Goal: Task Accomplishment & Management: Use online tool/utility

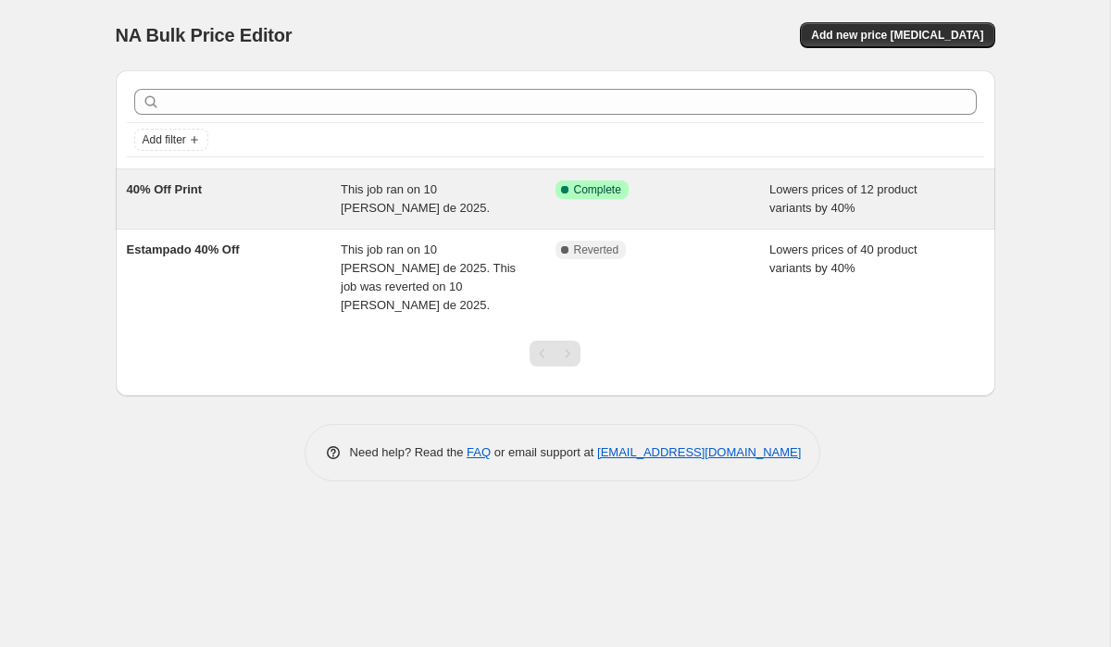
click at [449, 196] on div "This job ran on 10 [PERSON_NAME] de 2025." at bounding box center [448, 199] width 215 height 37
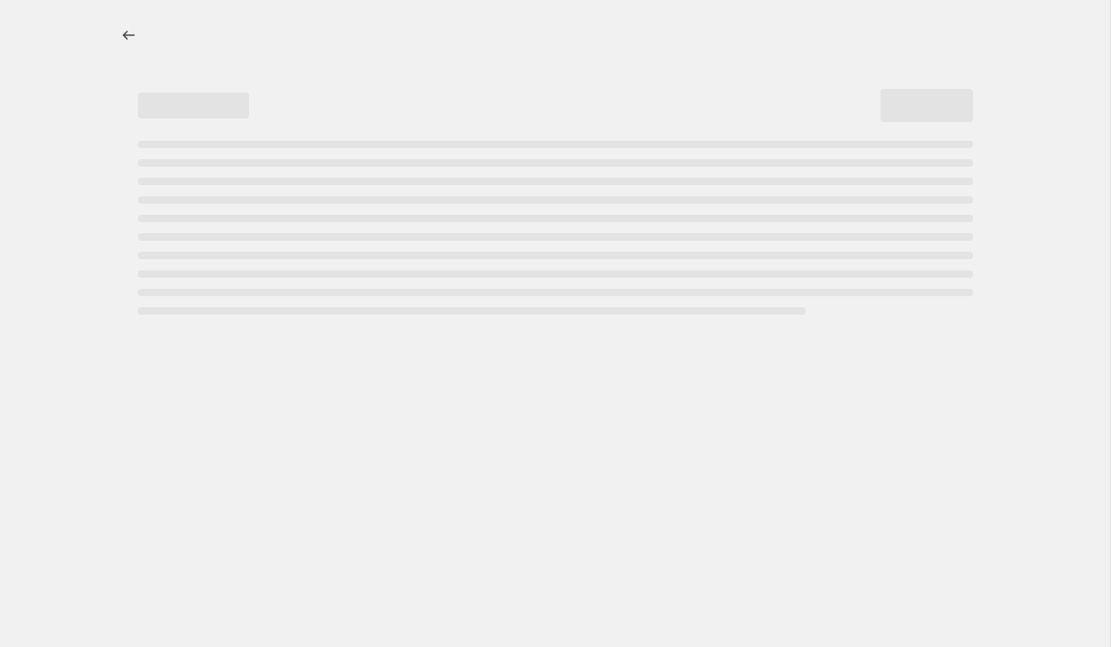
select select "percentage"
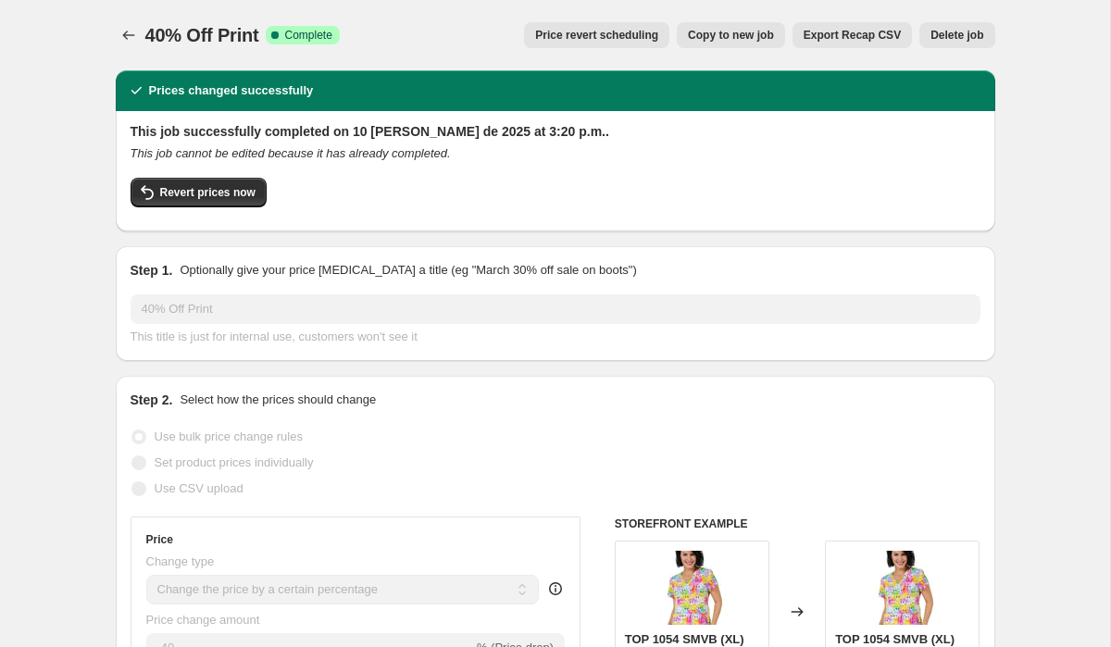
click at [454, 15] on div "40% Off Print. This page is ready 40% Off Print Success Complete Complete Price…" at bounding box center [555, 35] width 879 height 70
click at [337, 190] on div "Revert prices now" at bounding box center [556, 197] width 850 height 39
click at [163, 94] on h2 "Prices changed successfully" at bounding box center [231, 90] width 165 height 19
click at [299, 34] on span "Complete" at bounding box center [307, 35] width 47 height 15
click at [729, 37] on span "Copy to new job" at bounding box center [731, 35] width 86 height 15
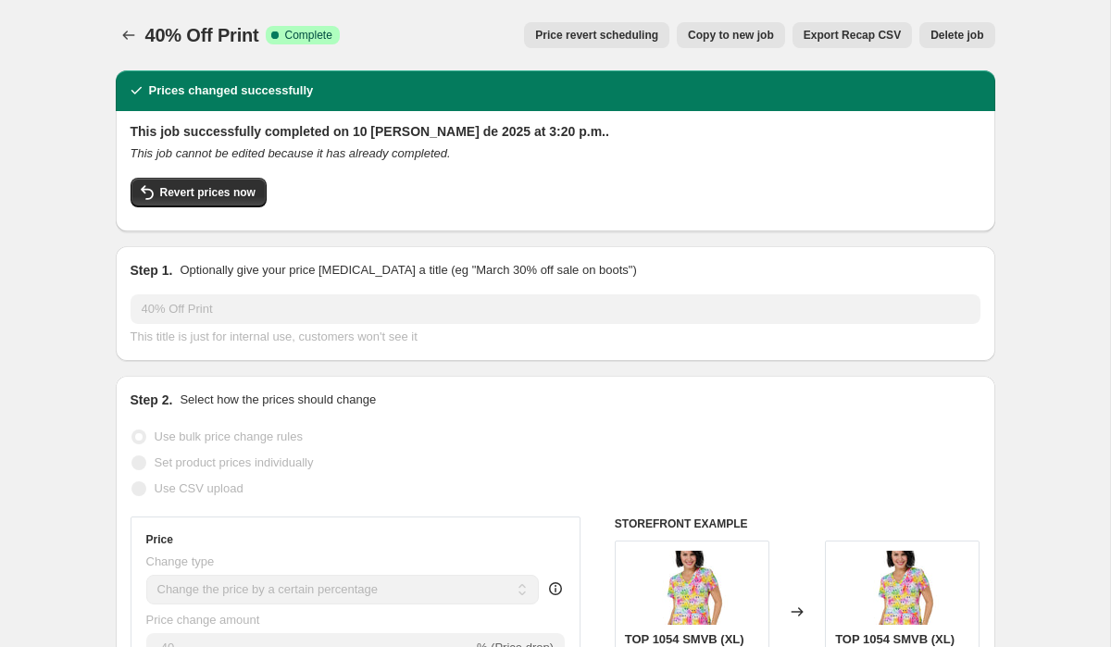
select select "percentage"
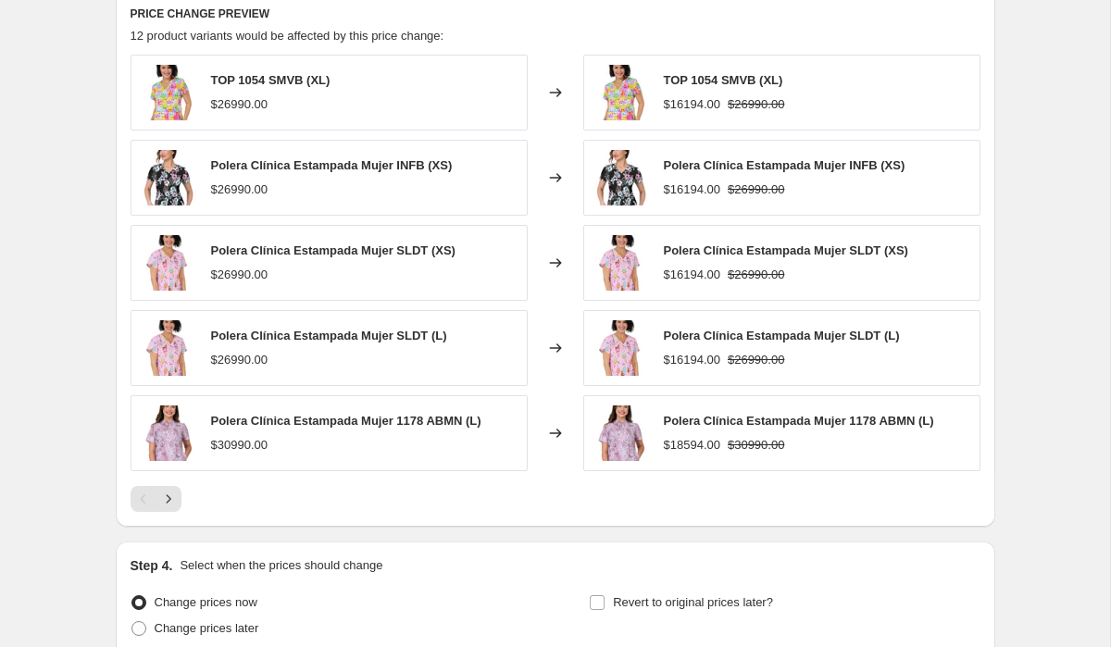
scroll to position [1260, 0]
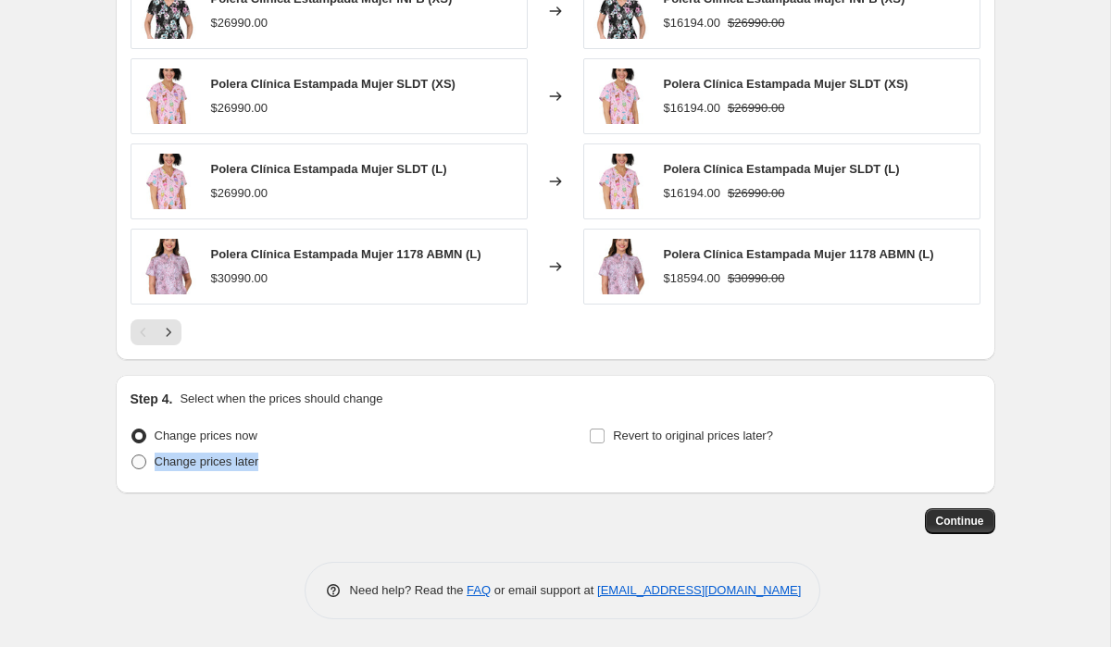
drag, startPoint x: 282, startPoint y: 463, endPoint x: 156, endPoint y: 461, distance: 126.8
click at [156, 461] on div "Change prices later" at bounding box center [326, 462] width 391 height 26
drag, startPoint x: 269, startPoint y: 438, endPoint x: 156, endPoint y: 431, distance: 113.1
click at [156, 431] on div "Change prices now" at bounding box center [326, 436] width 391 height 26
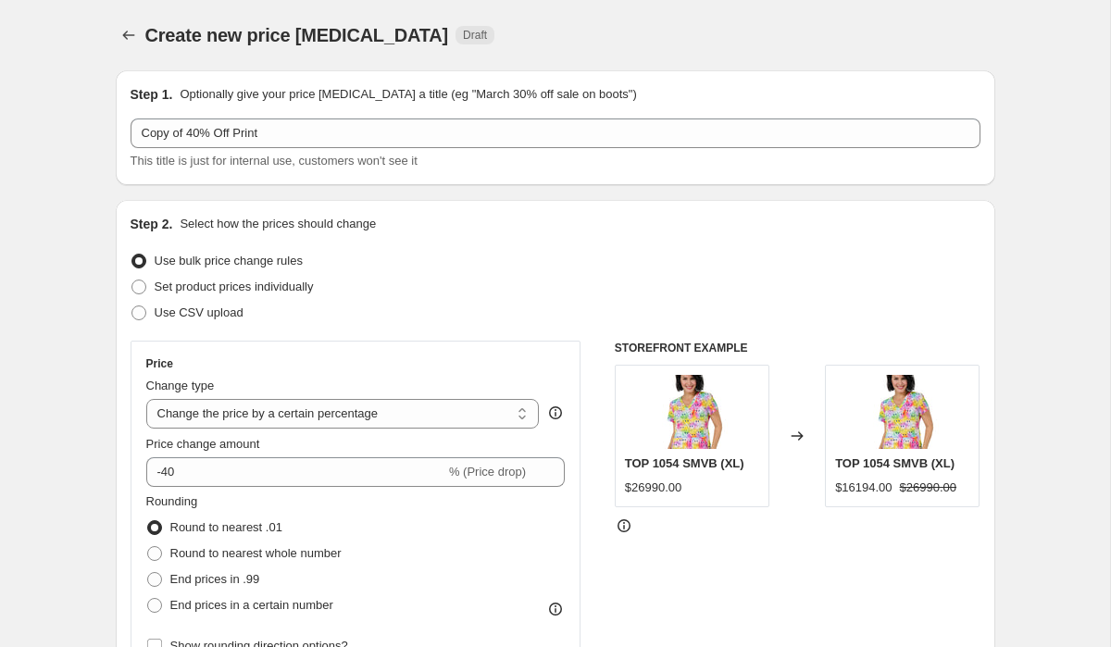
scroll to position [58, 0]
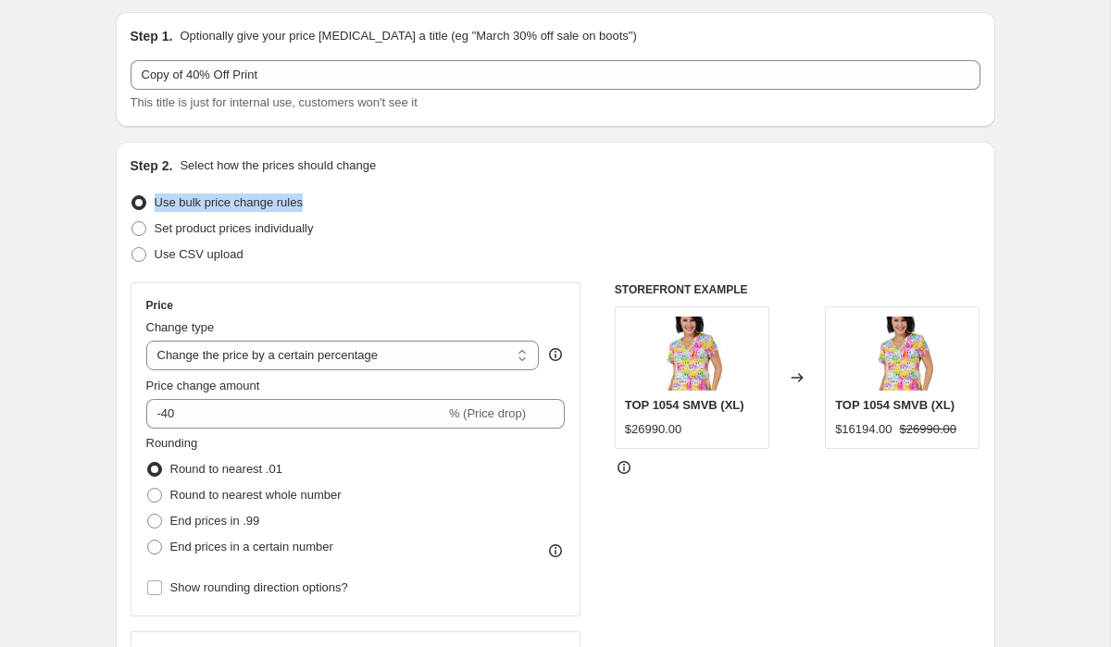
drag, startPoint x: 327, startPoint y: 205, endPoint x: 156, endPoint y: 207, distance: 171.3
click at [156, 207] on div "Use bulk price change rules" at bounding box center [556, 203] width 850 height 26
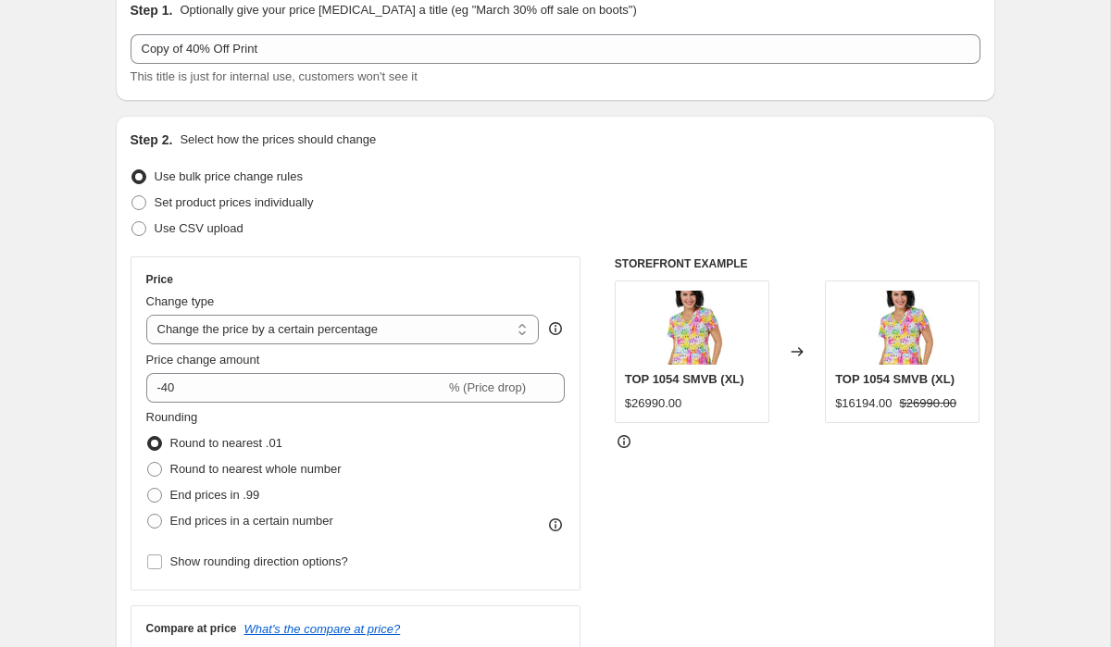
click at [388, 218] on div "Use CSV upload" at bounding box center [556, 229] width 850 height 26
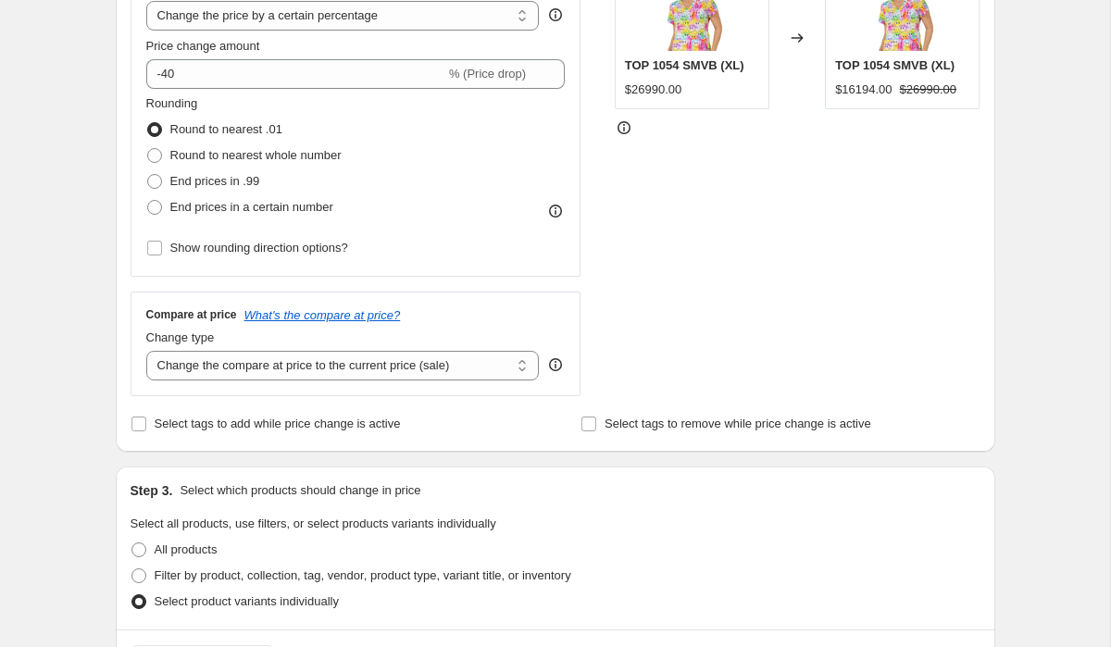
scroll to position [459, 0]
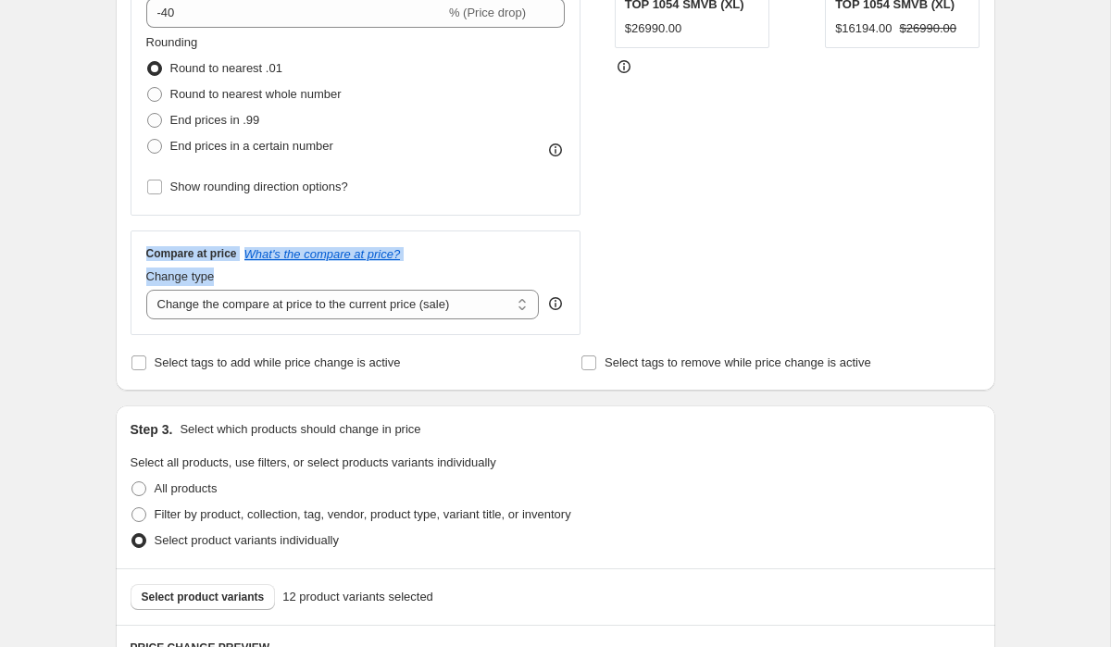
drag, startPoint x: 223, startPoint y: 279, endPoint x: 141, endPoint y: 254, distance: 86.1
click at [141, 254] on div "Compare at price What's the compare at price? Change type Change the compare at…" at bounding box center [356, 283] width 451 height 104
click at [470, 226] on div "Price Change type Change the price to a certain amount Change the price by a ce…" at bounding box center [356, 109] width 451 height 454
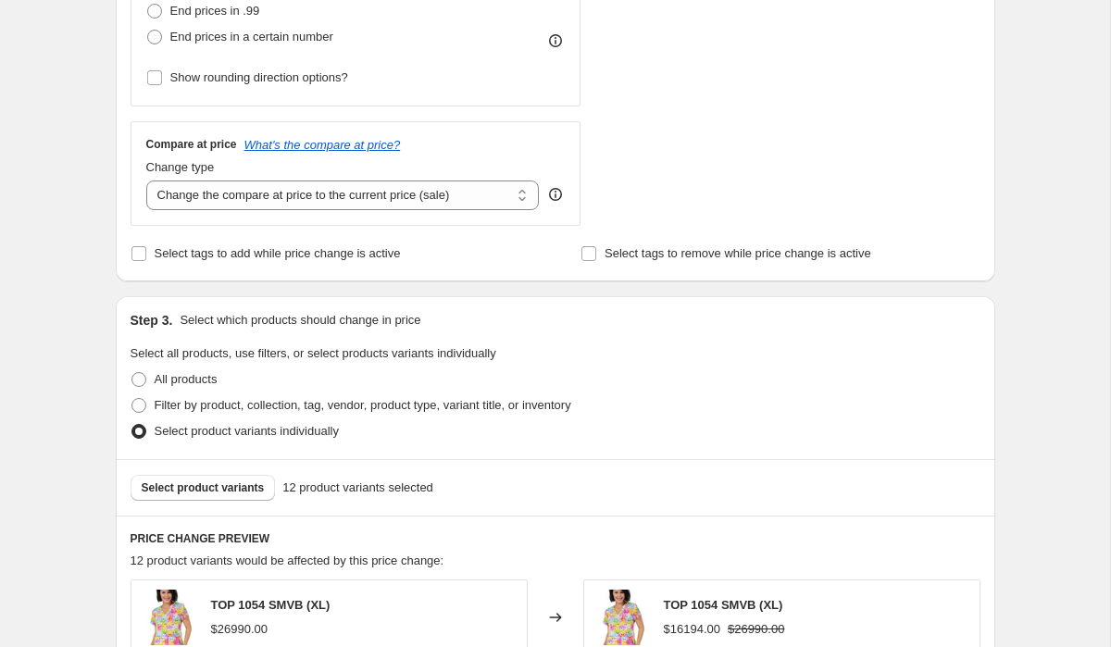
scroll to position [625, 0]
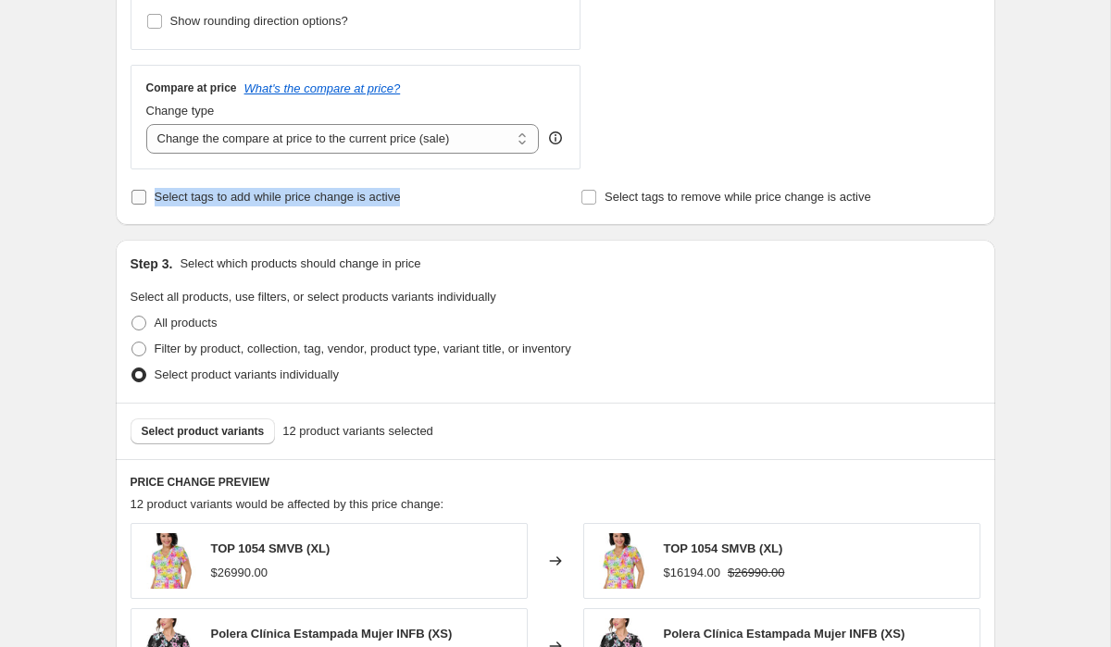
drag, startPoint x: 431, startPoint y: 205, endPoint x: 155, endPoint y: 193, distance: 277.0
click at [155, 193] on div "Select tags to add while price change is active" at bounding box center [330, 197] width 399 height 26
click at [692, 250] on div "Step 3. Select which products should change in price Select all products, use f…" at bounding box center [555, 321] width 879 height 163
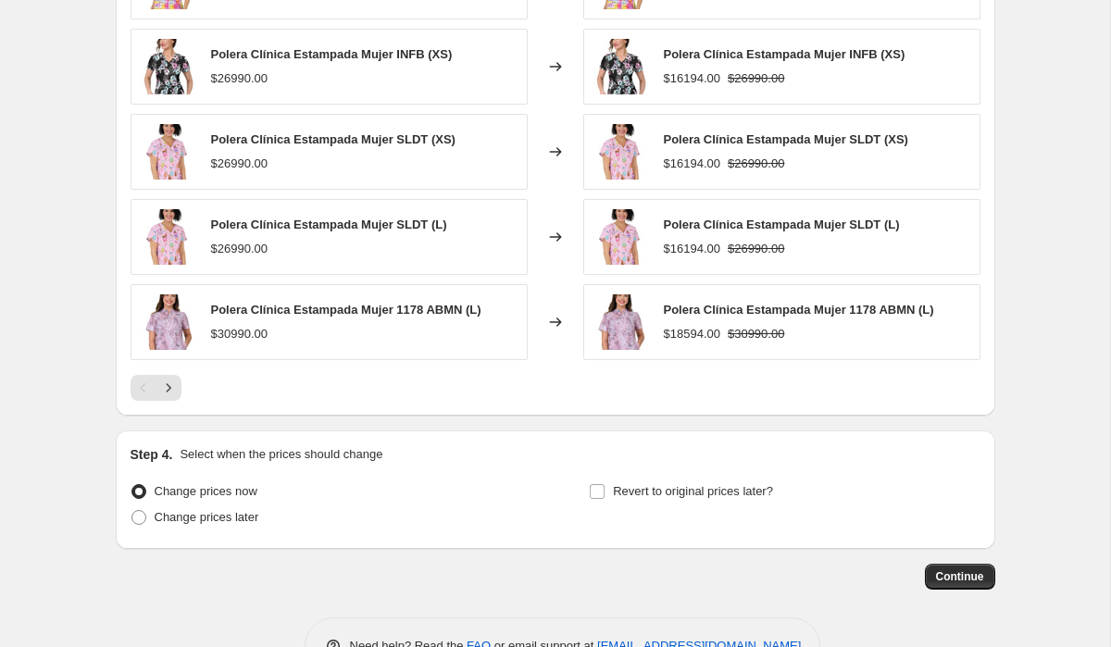
scroll to position [1260, 0]
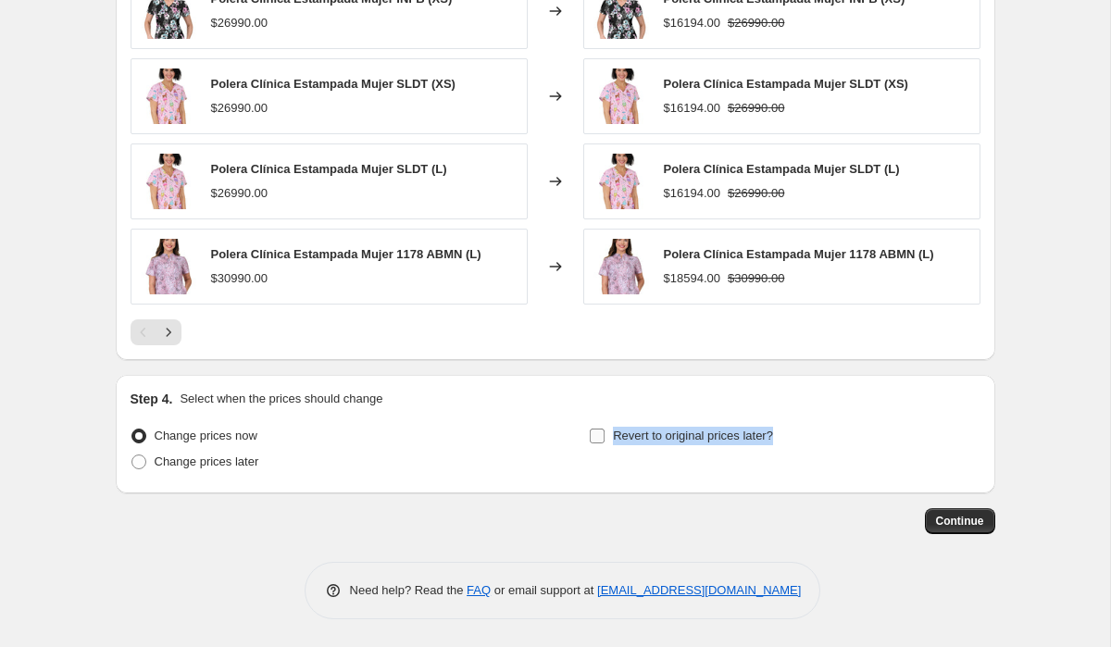
drag, startPoint x: 790, startPoint y: 437, endPoint x: 615, endPoint y: 431, distance: 175.1
click at [615, 431] on div "Revert to original prices later?" at bounding box center [784, 451] width 391 height 56
click at [596, 434] on input "Revert to original prices later?" at bounding box center [597, 436] width 15 height 15
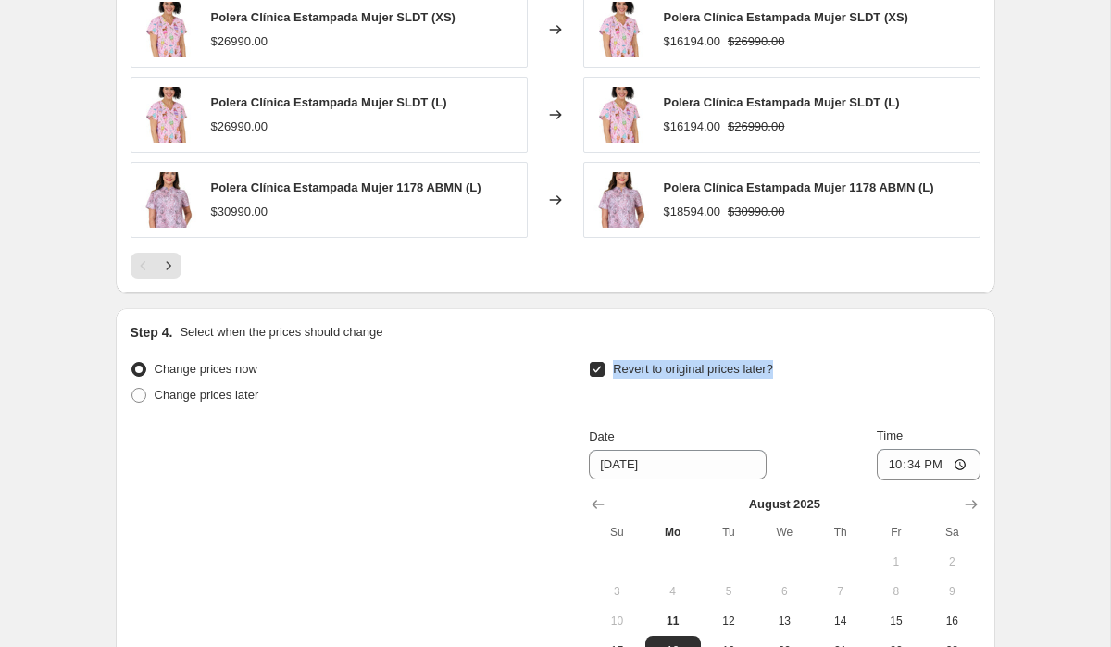
scroll to position [1474, 0]
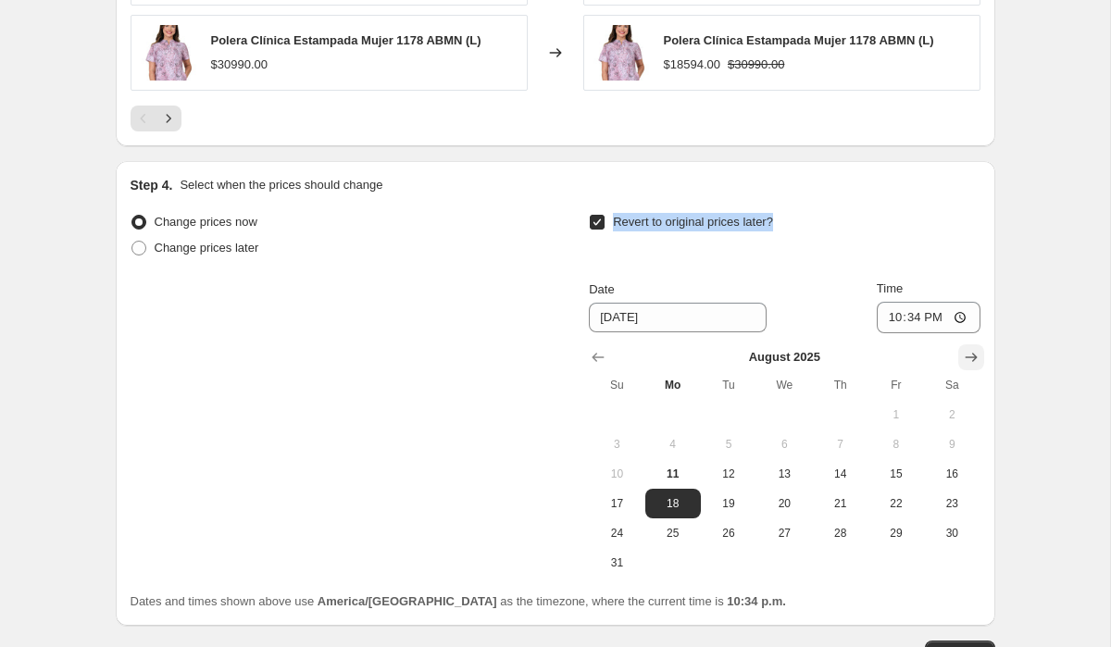
click at [974, 355] on icon "Show next month, September 2025" at bounding box center [971, 357] width 12 height 9
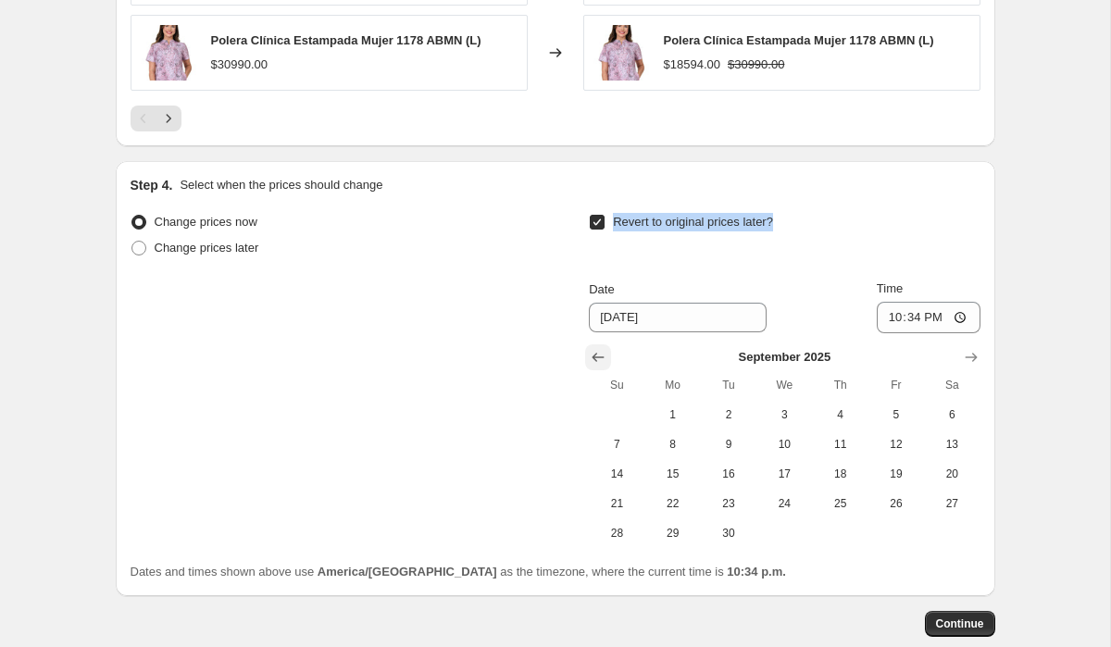
click at [593, 355] on icon "Show previous month, August 2025" at bounding box center [598, 357] width 19 height 19
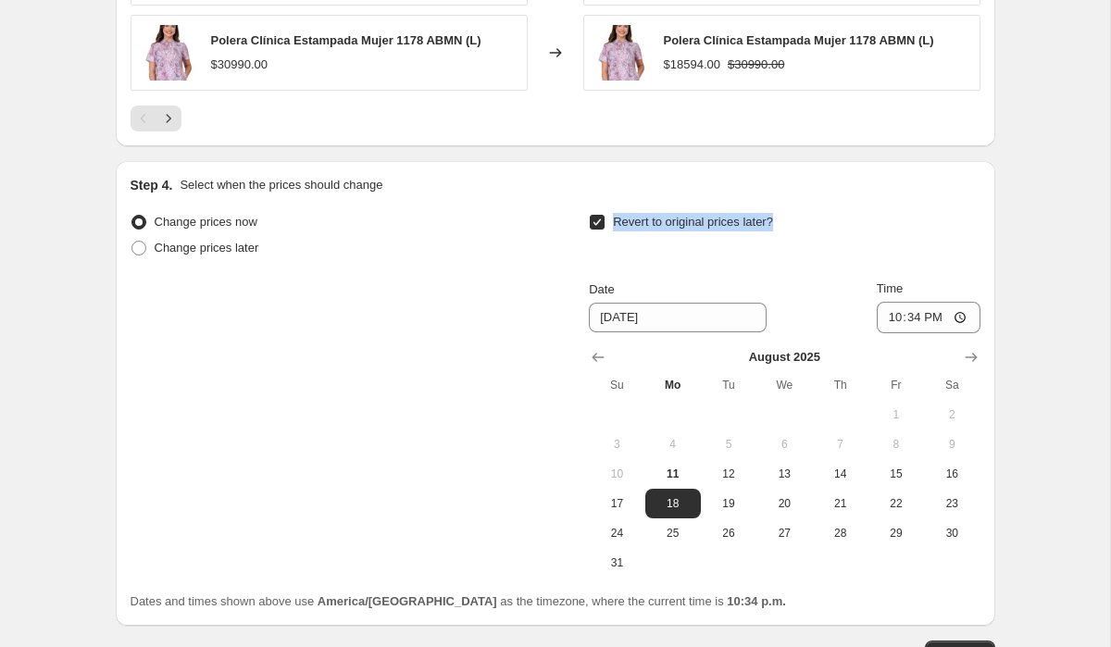
click at [593, 220] on input "Revert to original prices later?" at bounding box center [597, 222] width 15 height 15
checkbox input "false"
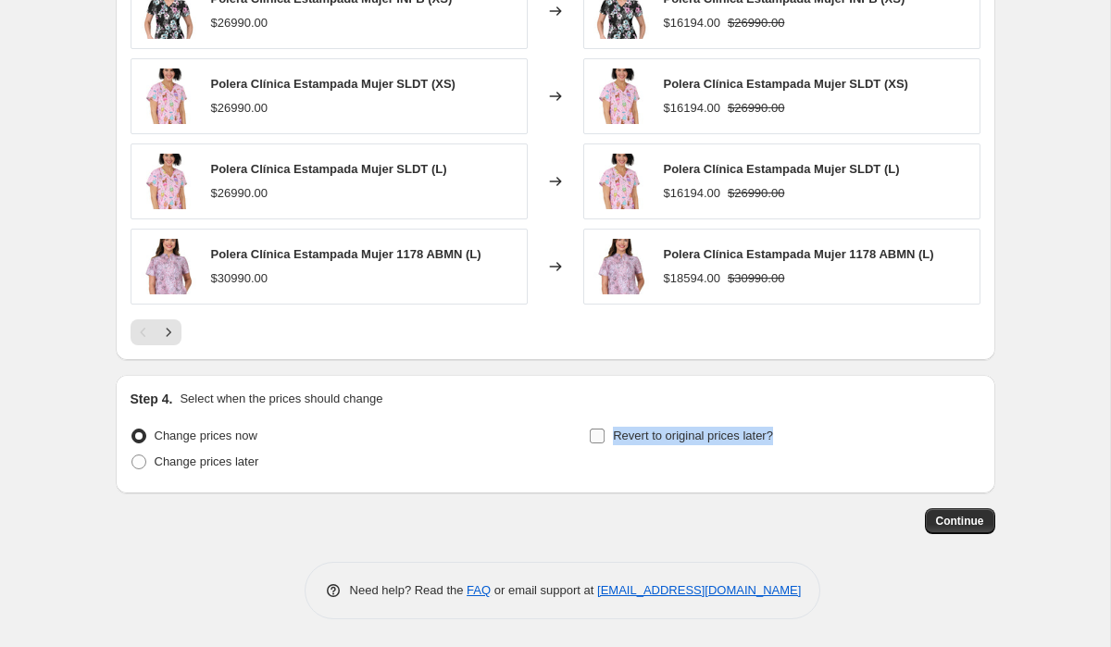
scroll to position [1260, 0]
click at [949, 522] on span "Continue" at bounding box center [960, 521] width 48 height 15
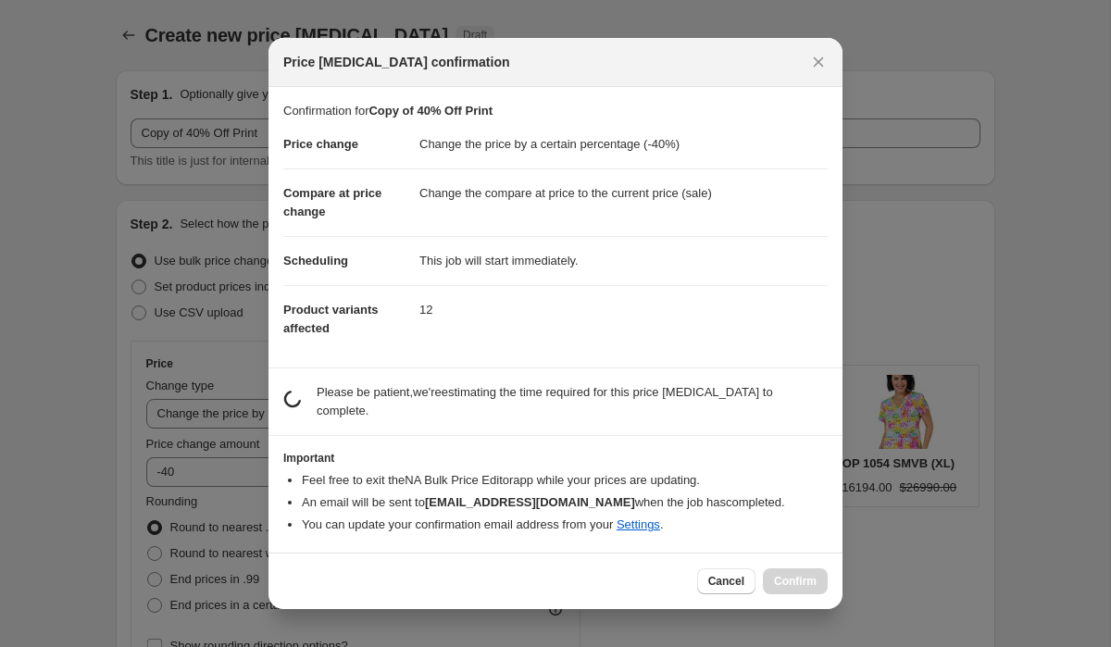
scroll to position [0, 0]
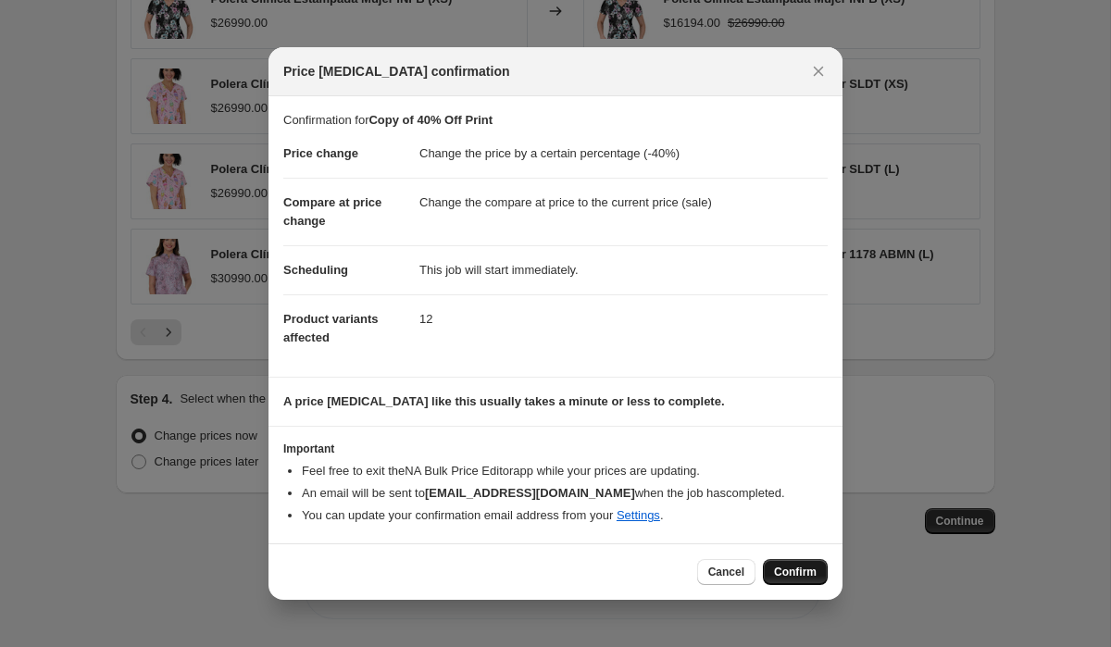
click at [804, 570] on span "Confirm" at bounding box center [795, 572] width 43 height 15
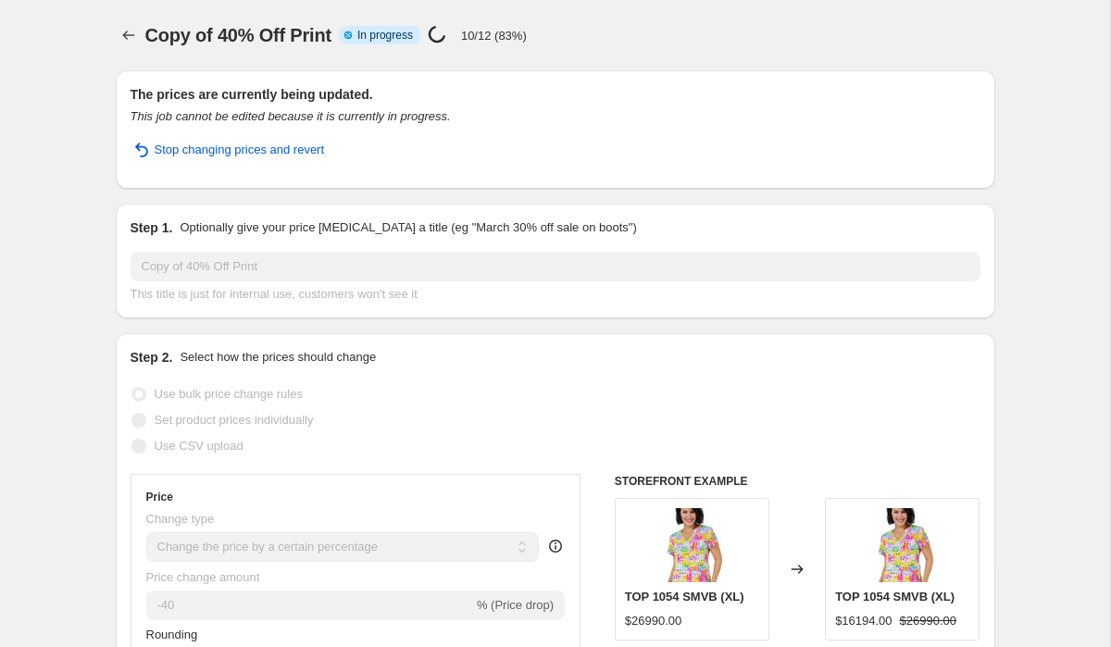
select select "percentage"
